Goal: Task Accomplishment & Management: Use online tool/utility

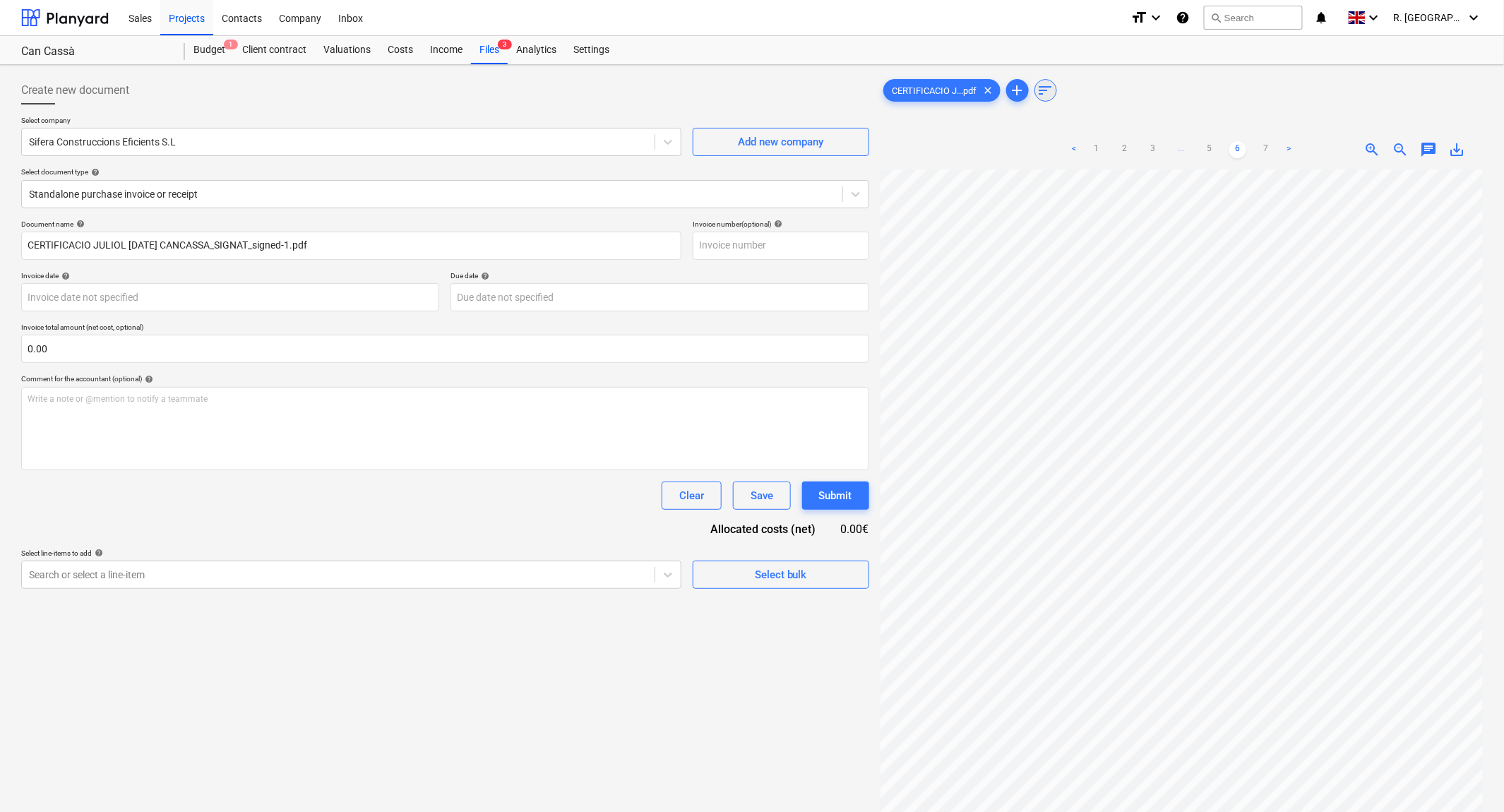
scroll to position [0, 646]
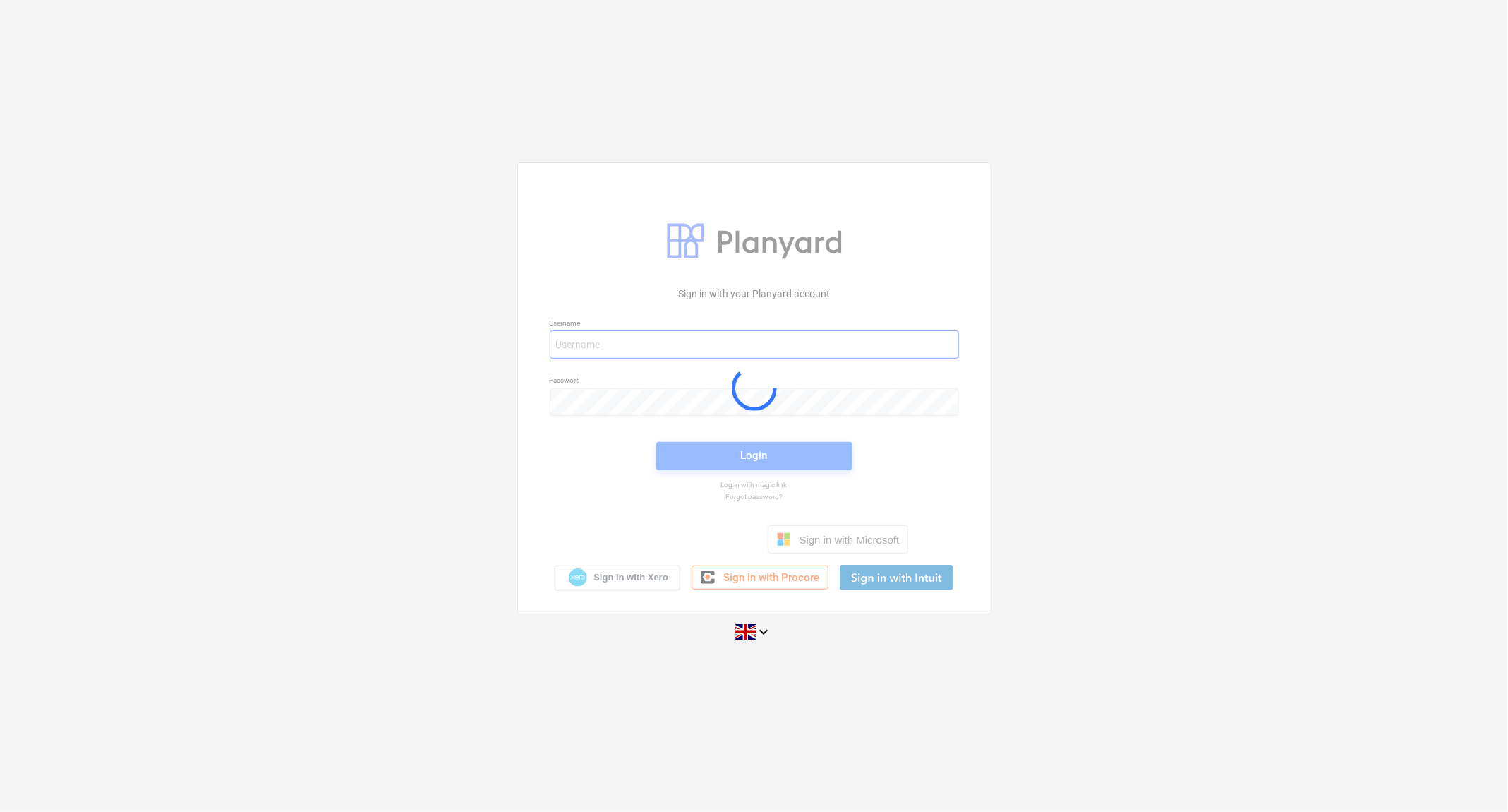
click at [839, 415] on div at bounding box center [754, 388] width 473 height 450
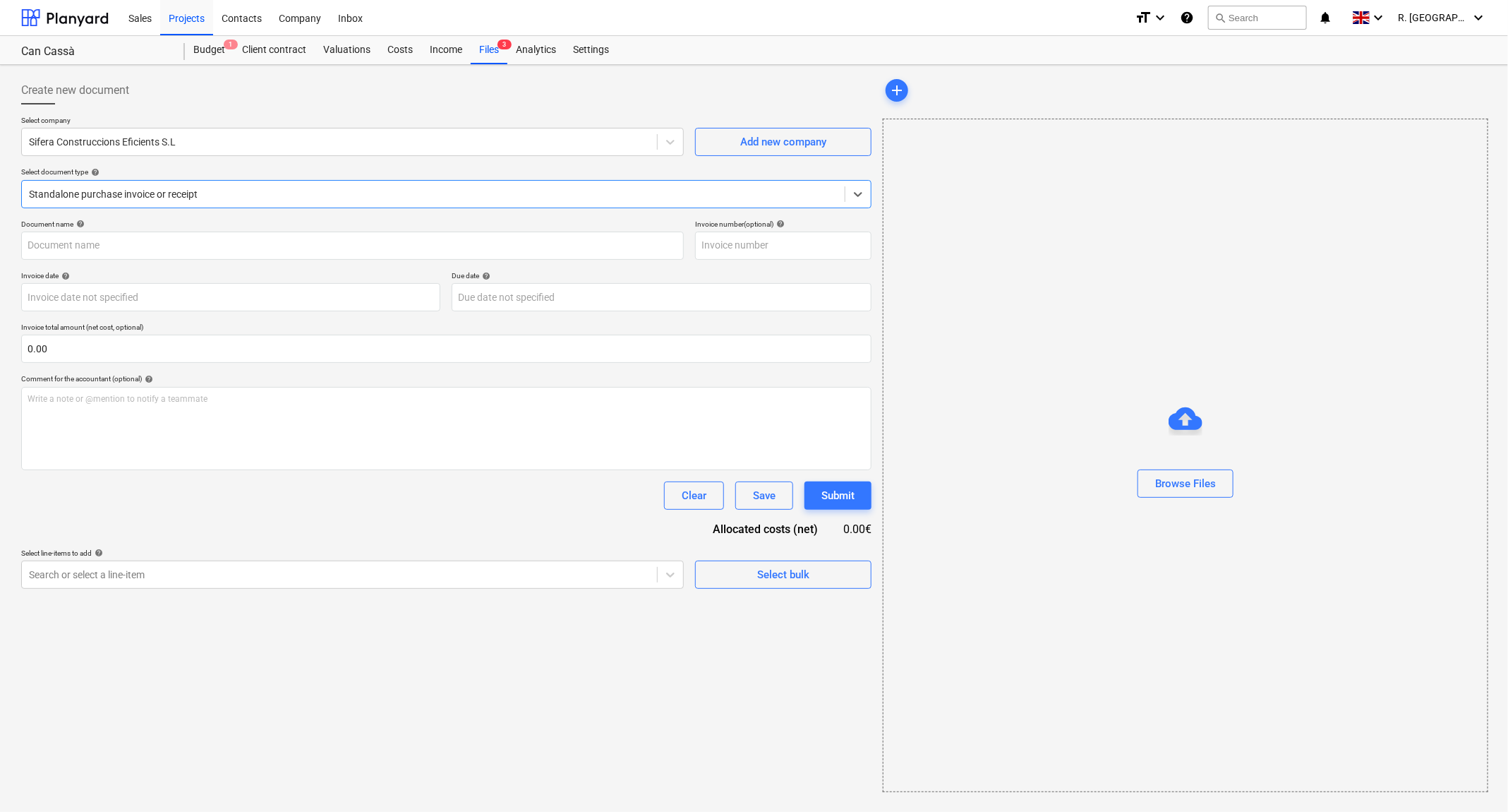
type input "CERTIFICACIO JULIOL [DATE] CANCASSA_SIGNAT_signed-1.pdf"
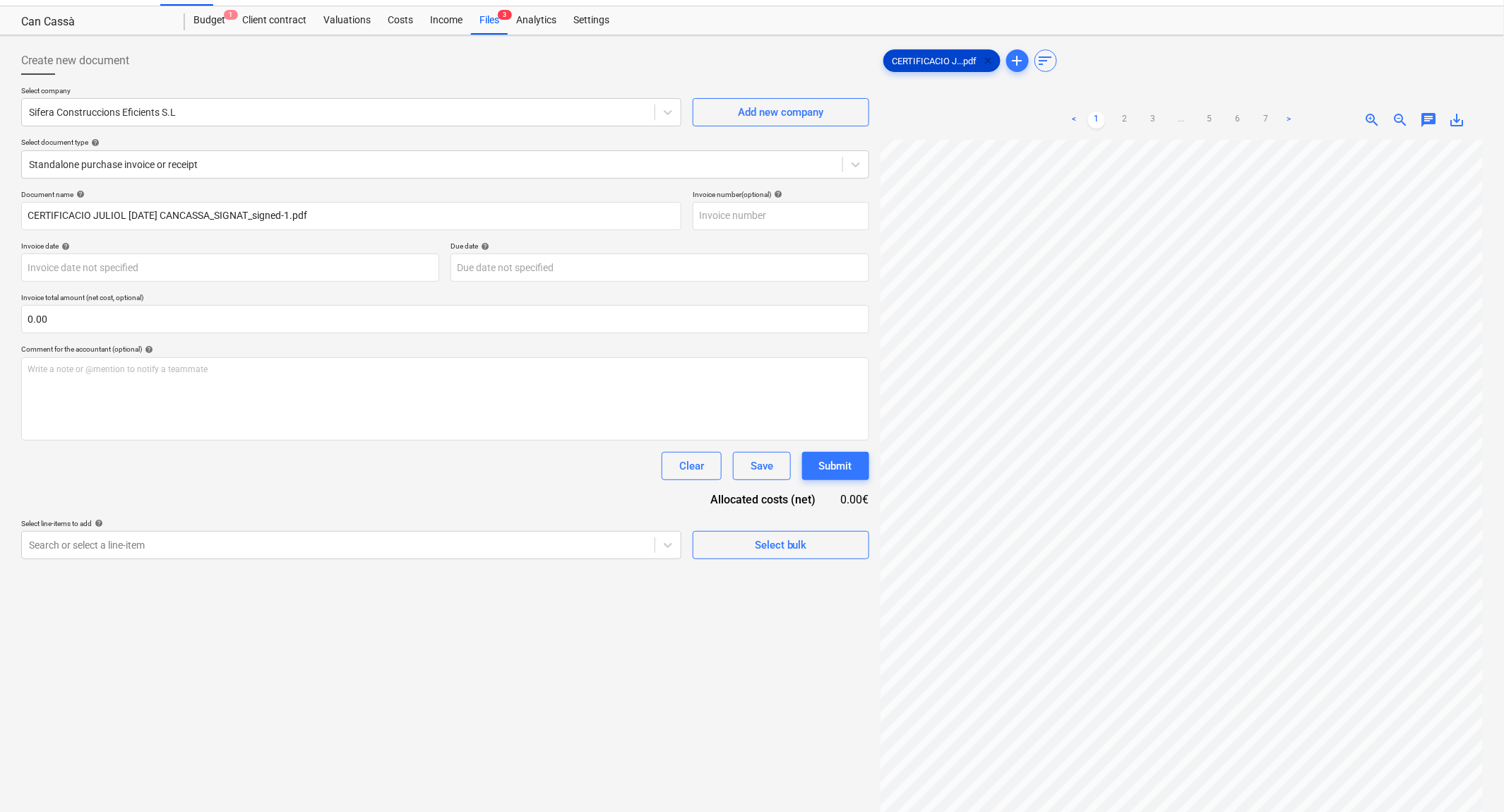
click at [988, 57] on span "clear" at bounding box center [989, 61] width 17 height 17
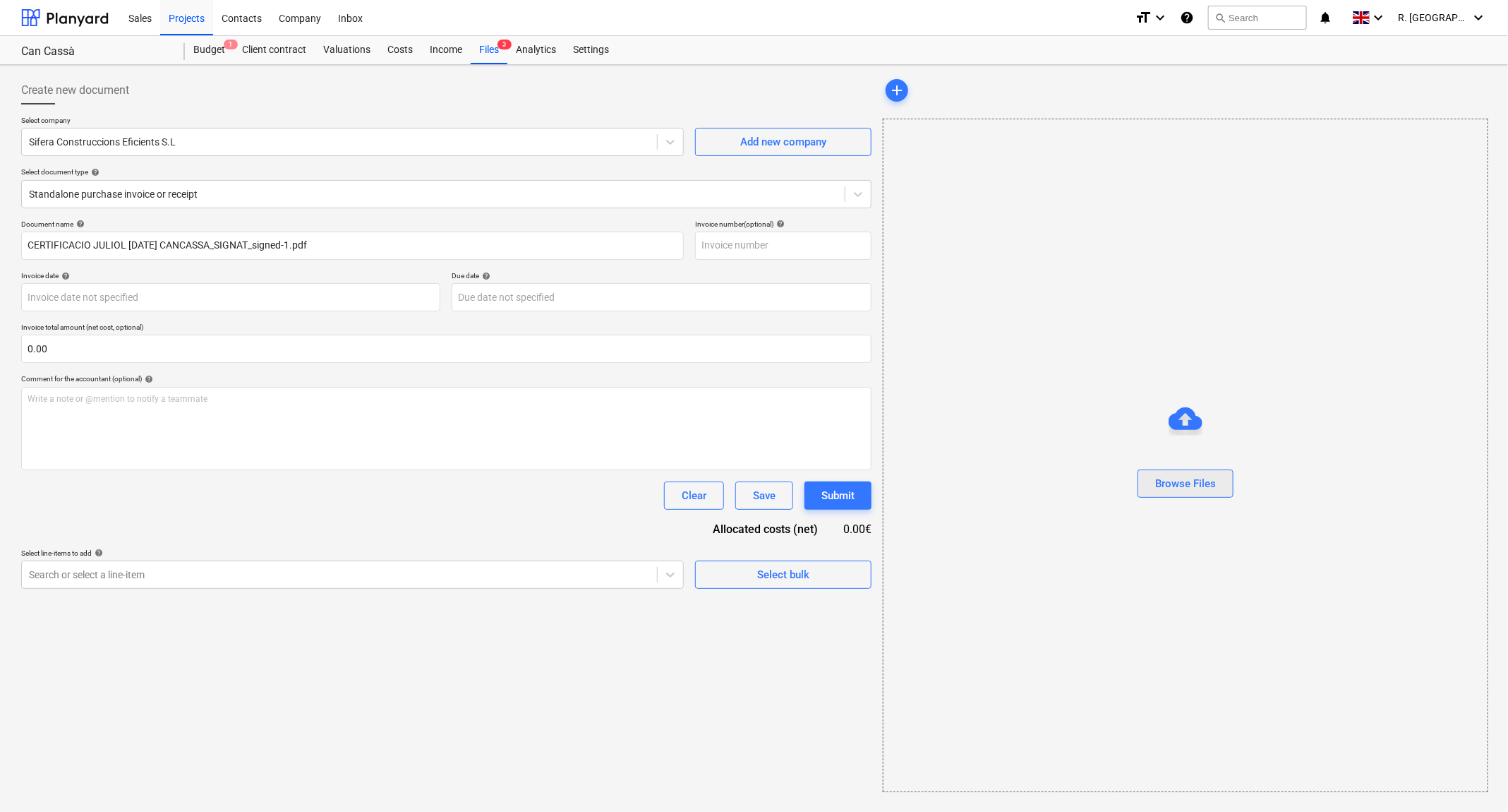
click at [1170, 476] on div "Browse Files" at bounding box center [1186, 483] width 61 height 18
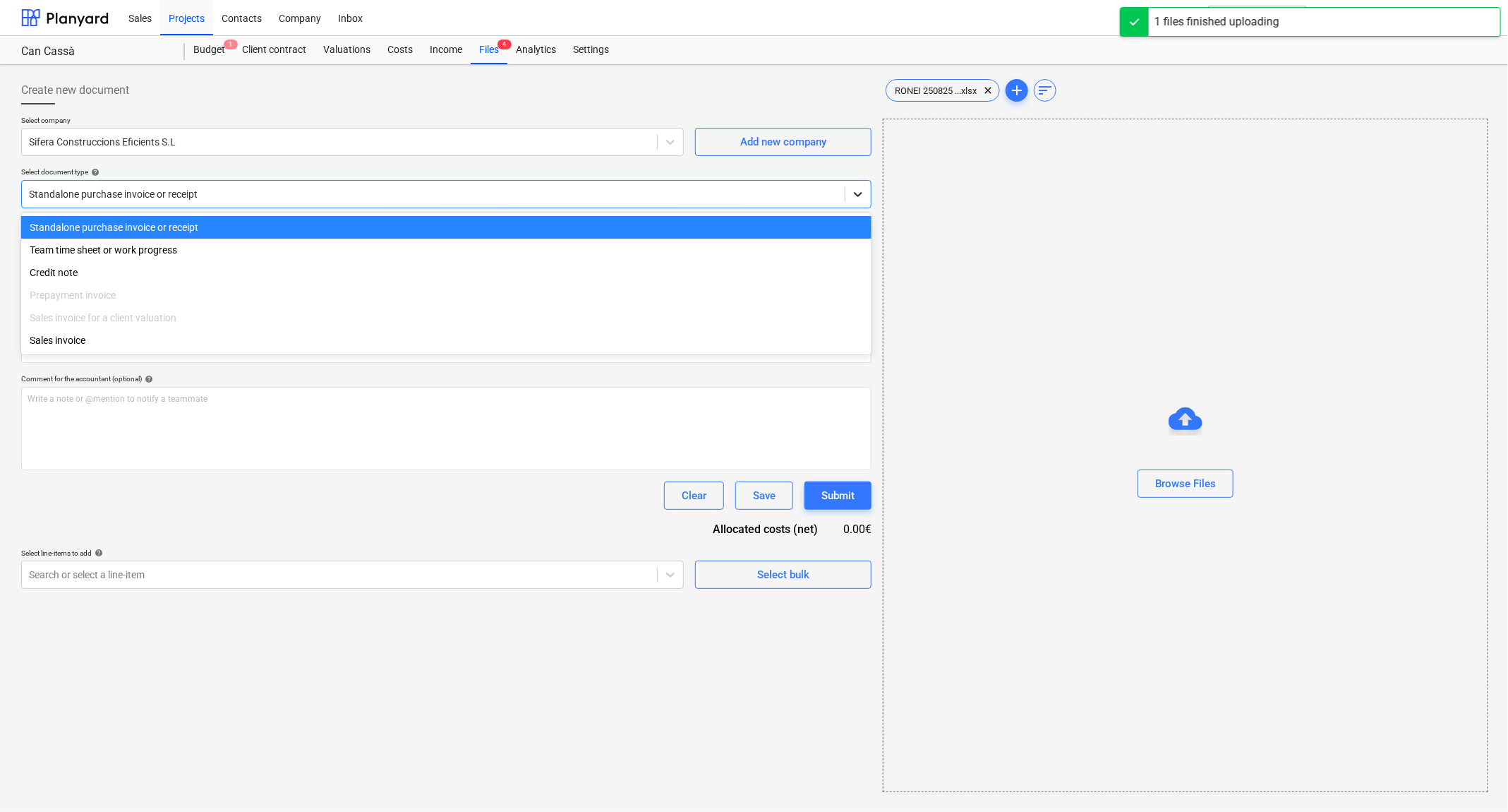
click at [858, 192] on icon at bounding box center [858, 194] width 14 height 14
click at [639, 132] on div "Sifera Construccions Eficients S.L" at bounding box center [339, 141] width 635 height 20
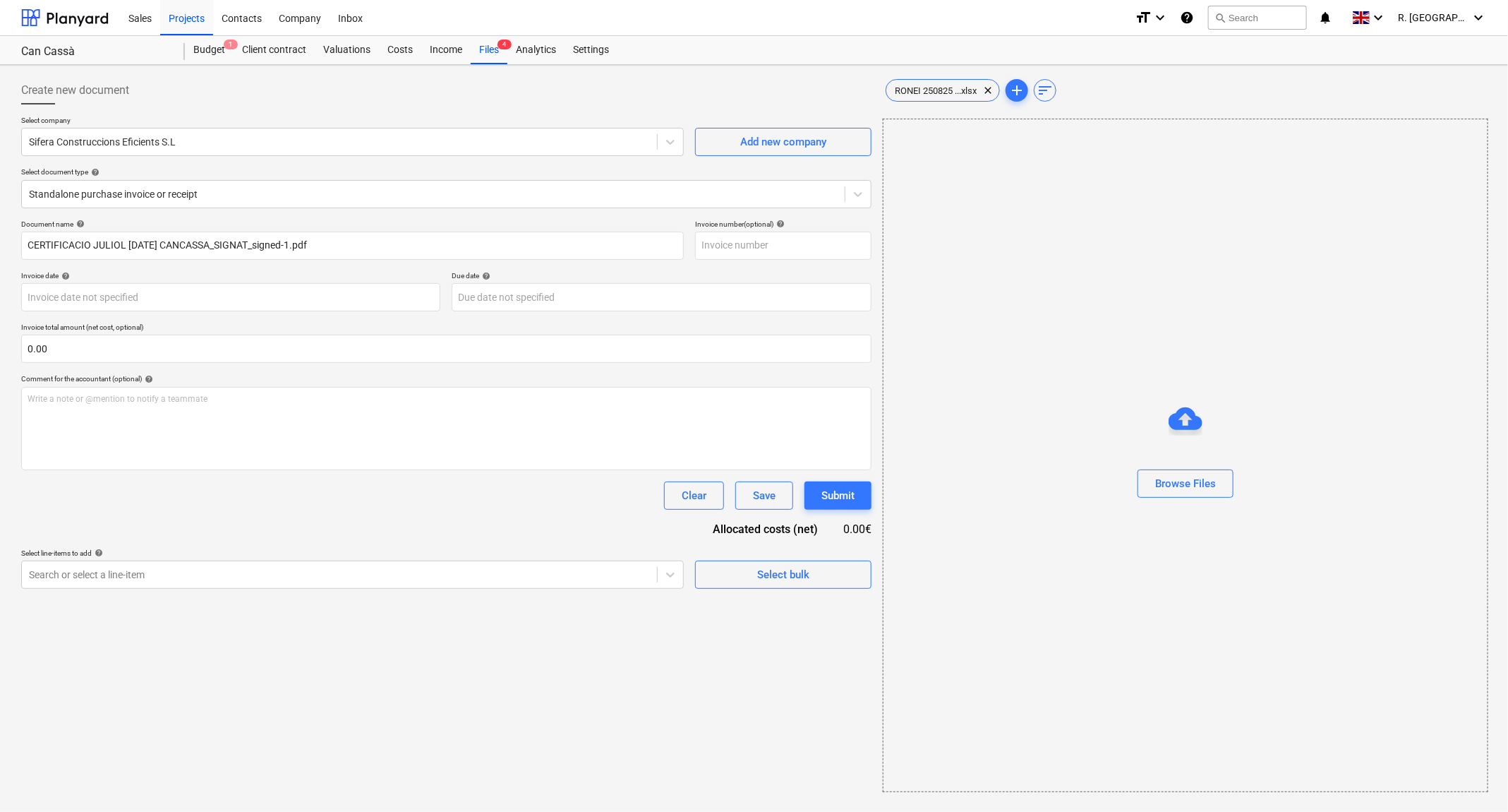
click at [663, 106] on div at bounding box center [446, 110] width 850 height 11
click at [785, 573] on div "Select bulk" at bounding box center [783, 574] width 52 height 18
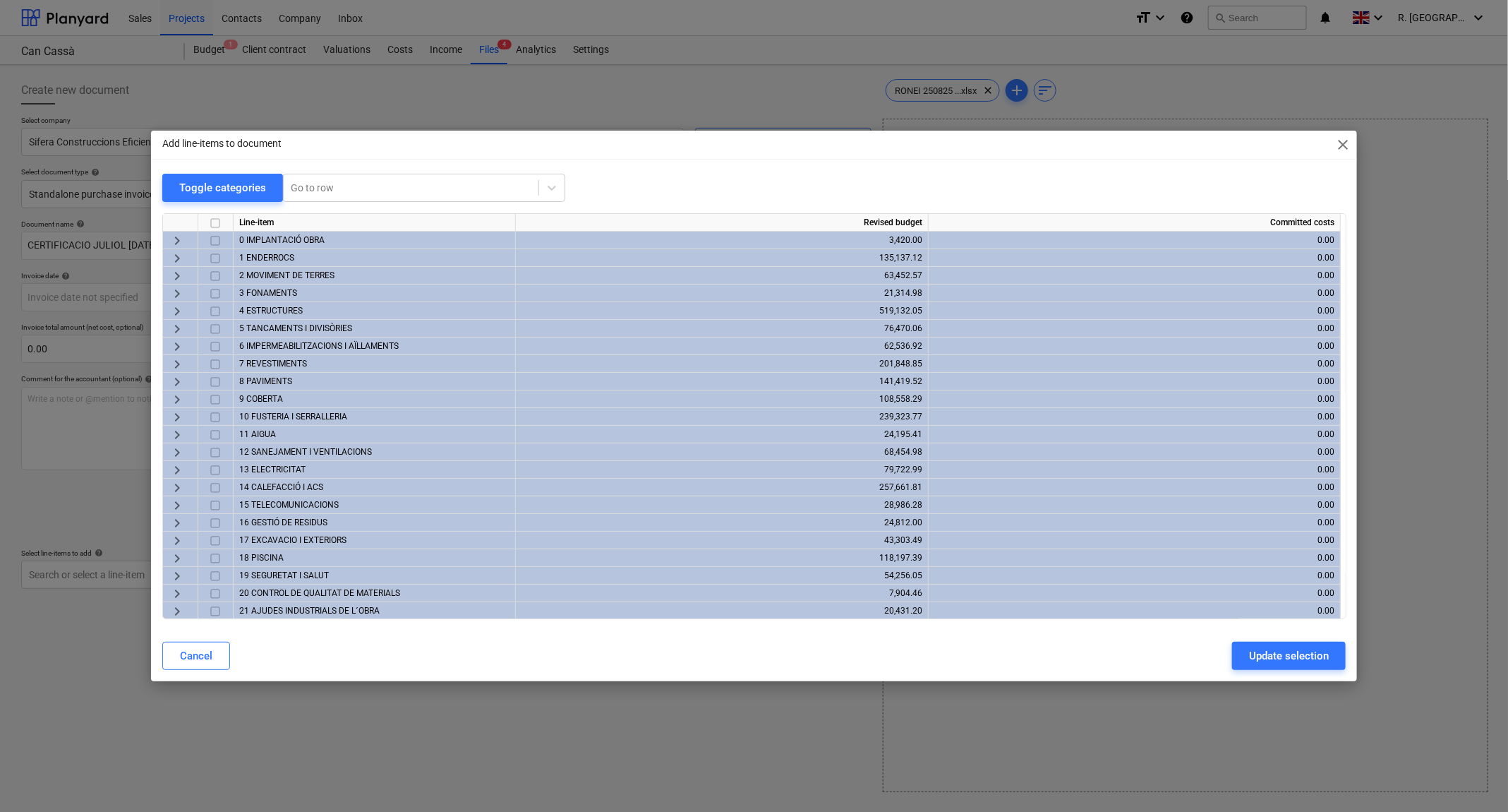
click at [212, 220] on input "checkbox" at bounding box center [216, 223] width 17 height 17
checkbox input "true"
click at [1251, 655] on div "Update selection" at bounding box center [1289, 655] width 80 height 18
